Goal: Navigation & Orientation: Find specific page/section

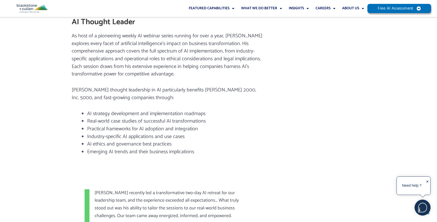
scroll to position [711, 0]
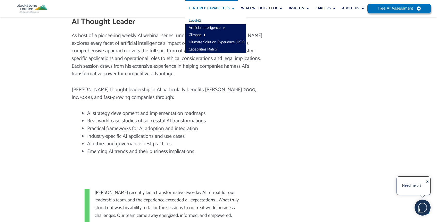
click at [195, 21] on link "Level42" at bounding box center [215, 20] width 61 height 7
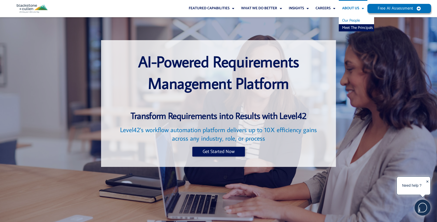
click at [348, 22] on link "Our People" at bounding box center [356, 20] width 35 height 7
